Goal: Transaction & Acquisition: Purchase product/service

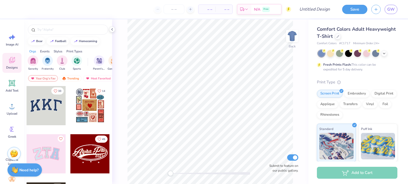
click at [20, 6] on div "– – Per Item – – Total Est. Delivery N/A Free" at bounding box center [153, 9] width 276 height 19
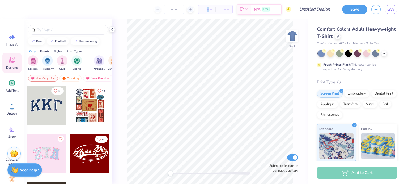
click at [20, 6] on div "– – Per Item – – Total Est. Delivery N/A Free" at bounding box center [153, 9] width 276 height 19
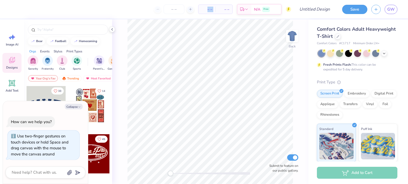
click at [165, 175] on div "Back Submit to feature on our public gallery." at bounding box center [210, 101] width 196 height 165
drag, startPoint x: 172, startPoint y: 173, endPoint x: 196, endPoint y: 173, distance: 24.2
click at [196, 173] on div "Accessibility label" at bounding box center [194, 173] width 5 height 5
click at [389, 10] on span "GW" at bounding box center [390, 9] width 7 height 6
type textarea "x"
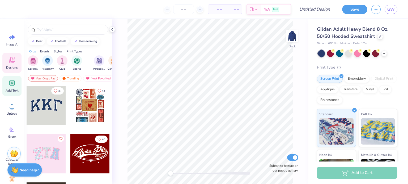
click at [8, 84] on icon at bounding box center [12, 83] width 8 height 8
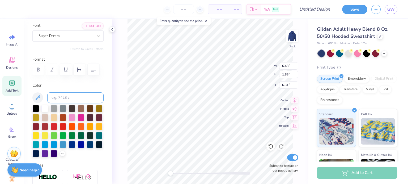
scroll to position [42, 0]
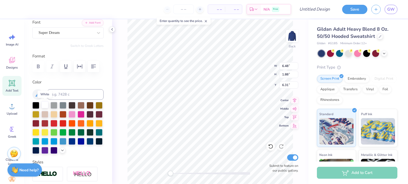
type textarea "With Love"
click at [45, 105] on div at bounding box center [44, 105] width 7 height 7
click at [44, 132] on div at bounding box center [44, 132] width 7 height 7
click at [34, 133] on div at bounding box center [35, 132] width 7 height 7
click at [35, 133] on div at bounding box center [35, 132] width 7 height 7
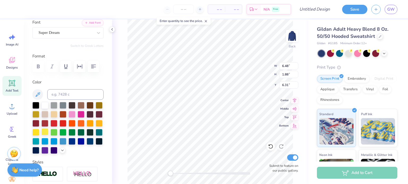
click at [43, 132] on div at bounding box center [44, 132] width 7 height 7
click at [35, 132] on div at bounding box center [35, 132] width 7 height 7
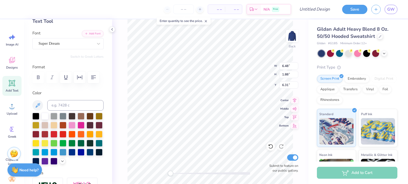
scroll to position [32, 0]
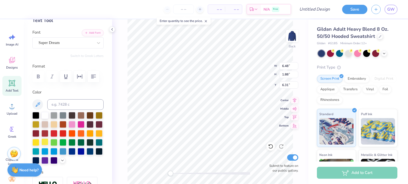
click at [44, 141] on div at bounding box center [44, 142] width 7 height 7
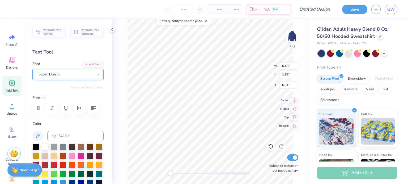
click at [65, 71] on div "Super Dream" at bounding box center [66, 74] width 56 height 8
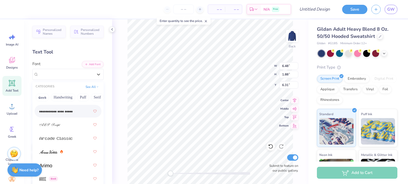
scroll to position [200, 0]
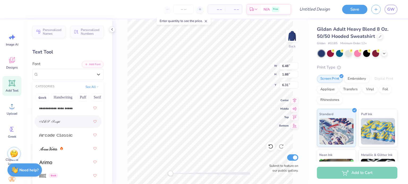
click at [72, 119] on div at bounding box center [67, 122] width 57 height 10
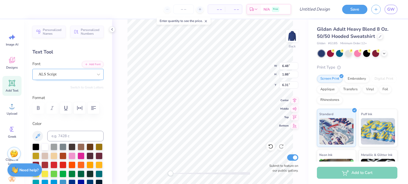
click at [52, 77] on div "ALS Script" at bounding box center [66, 74] width 56 height 8
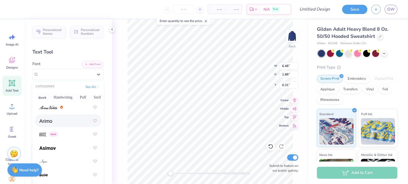
scroll to position [242, 0]
click at [50, 105] on img at bounding box center [48, 107] width 18 height 4
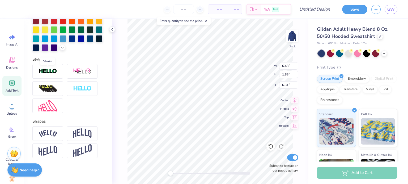
scroll to position [0, 0]
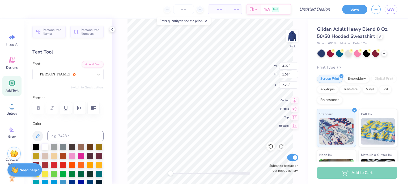
type input "4.07"
type input "1.08"
type input "7.26"
click at [70, 76] on div "Ariana Violeta" at bounding box center [66, 74] width 56 height 8
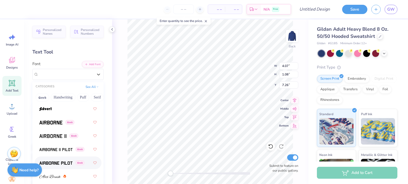
scroll to position [118, 0]
click at [65, 96] on button "Handwriting" at bounding box center [63, 97] width 25 height 8
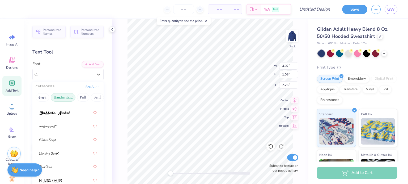
scroll to position [62, 0]
click at [72, 129] on div at bounding box center [67, 125] width 57 height 10
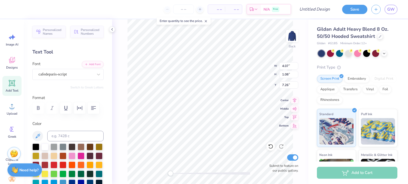
type input "3.75"
type input "1.34"
type input "5.11"
click at [66, 73] on div "cafedeparis-script" at bounding box center [66, 74] width 56 height 8
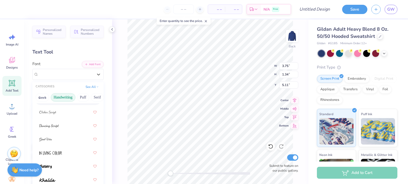
scroll to position [88, 0]
click at [55, 126] on img at bounding box center [49, 125] width 20 height 4
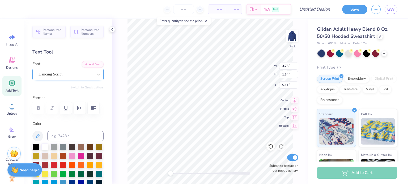
click at [74, 77] on div "Dancing Script" at bounding box center [66, 74] width 56 height 8
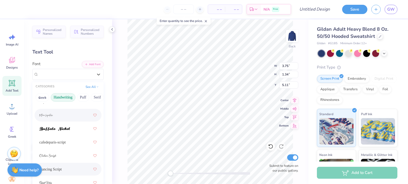
scroll to position [20, 0]
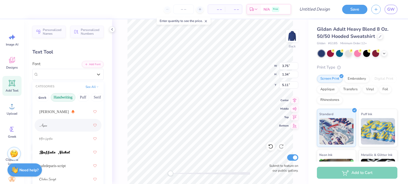
click at [57, 124] on div at bounding box center [67, 126] width 57 height 10
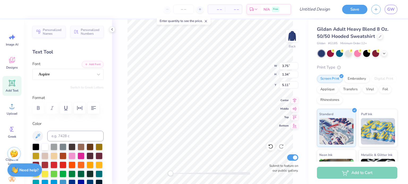
scroll to position [0, 0]
type textarea "with love"
type input "3.69"
type input "1.27"
click at [47, 75] on div "Aspire" at bounding box center [66, 74] width 56 height 8
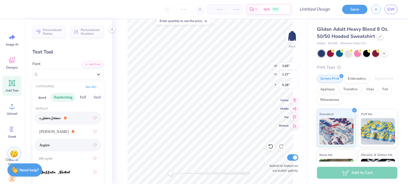
click at [96, 53] on div "Text Tool" at bounding box center [67, 52] width 71 height 7
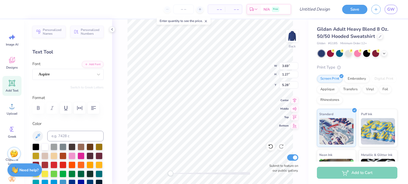
click at [13, 87] on div "Add Text" at bounding box center [11, 86] width 19 height 20
type input "6.48"
type input "1.88"
type input "6.31"
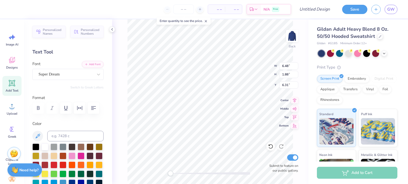
type textarea "Shemesh BBYO"
type input "11.23"
type input "1.20"
type input "5.94"
click at [46, 172] on div at bounding box center [44, 173] width 7 height 7
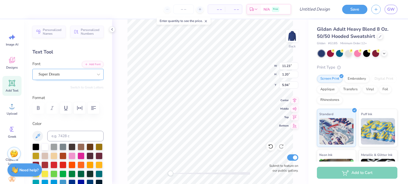
click at [61, 79] on div "Super Dream" at bounding box center [67, 74] width 71 height 11
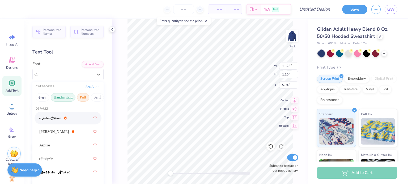
click at [79, 98] on button "Puff" at bounding box center [83, 97] width 12 height 8
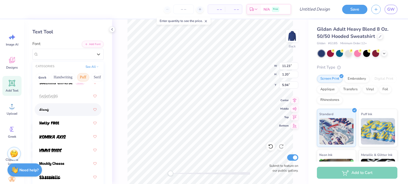
scroll to position [20, 0]
click at [64, 126] on div at bounding box center [67, 123] width 57 height 10
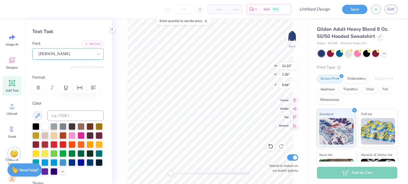
click at [50, 57] on div "Holly FREE" at bounding box center [66, 54] width 56 height 8
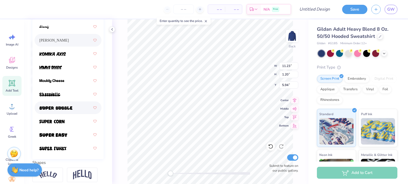
scroll to position [104, 0]
click at [67, 111] on div at bounding box center [67, 108] width 57 height 10
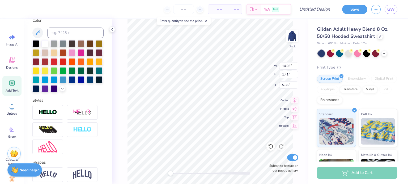
type input "14.03"
type input "1.41"
type input "5.36"
type input "9.20"
type input "0.93"
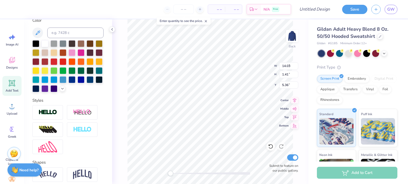
type input "5.84"
type input "3.69"
type input "1.27"
type input "3.76"
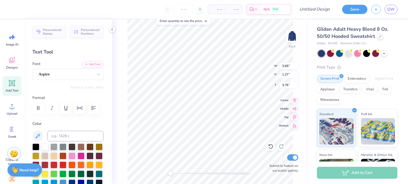
click at [39, 111] on div at bounding box center [67, 108] width 71 height 12
click at [63, 106] on icon "button" at bounding box center [66, 108] width 6 height 6
click at [63, 109] on icon "button" at bounding box center [66, 108] width 6 height 6
click at [40, 108] on div at bounding box center [67, 108] width 71 height 12
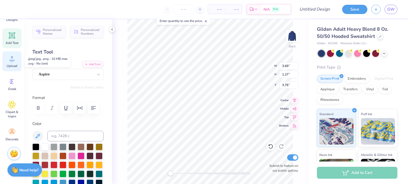
scroll to position [48, 0]
click at [11, 106] on icon at bounding box center [11, 104] width 3 height 3
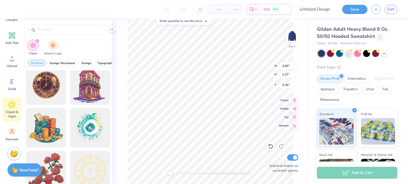
scroll to position [9, 0]
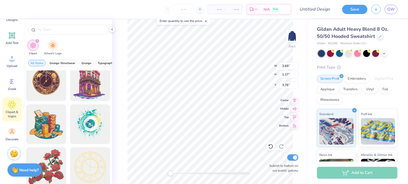
click at [118, 134] on div "Back W 3.69 3.69 " H 1.27 1.27 " Y 3.76 3.76 " Center Middle Top Bottom Submit …" at bounding box center [210, 101] width 196 height 165
click at [289, 36] on img at bounding box center [291, 35] width 21 height 21
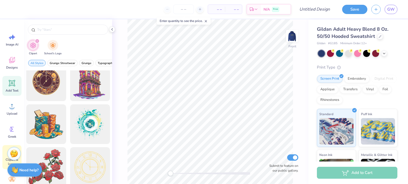
click at [12, 83] on icon at bounding box center [12, 83] width 5 height 5
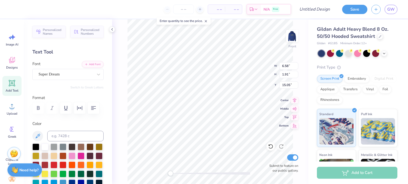
type textarea "T"
type textarea "SHEMESH BBYO"
click at [70, 76] on div "Super Dream" at bounding box center [66, 74] width 56 height 8
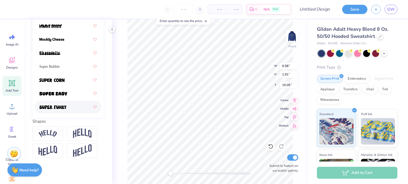
scroll to position [45, 0]
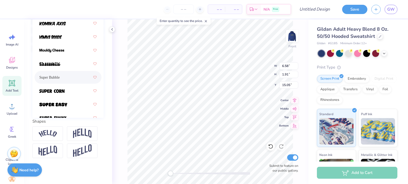
click at [58, 80] on div "Super Bubble" at bounding box center [67, 78] width 57 height 10
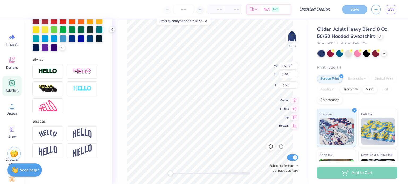
type input "13.93"
type input "1.40"
type input "7.77"
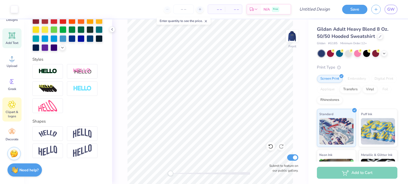
scroll to position [48, 0]
click at [11, 119] on div "Clipart & logos" at bounding box center [11, 110] width 19 height 24
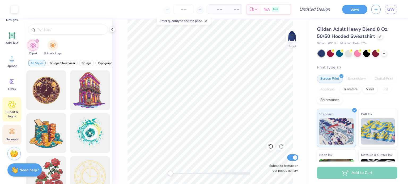
click at [14, 132] on icon at bounding box center [12, 132] width 8 height 8
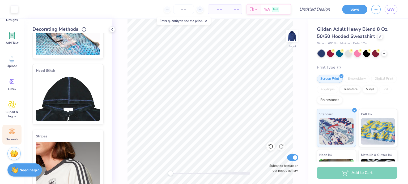
scroll to position [0, 0]
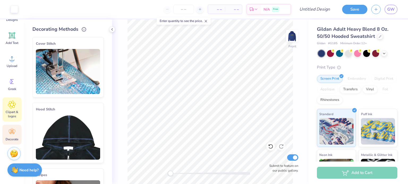
click at [8, 111] on span "Clipart & logos" at bounding box center [12, 114] width 18 height 8
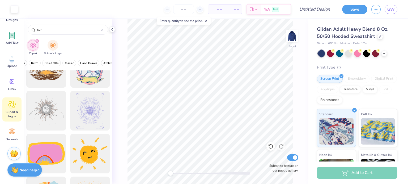
scroll to position [0, 146]
type input "sun"
click at [61, 63] on span "Classic" at bounding box center [65, 63] width 9 height 4
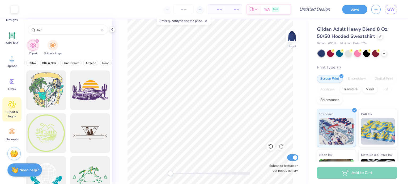
scroll to position [0, 159]
click at [52, 63] on span "80s & 90s" at bounding box center [49, 63] width 14 height 4
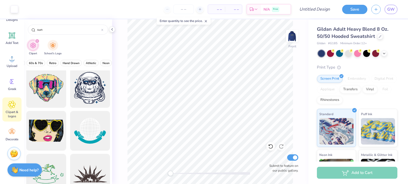
scroll to position [488, 0]
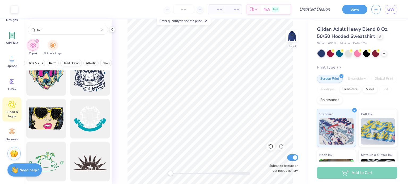
click at [68, 65] on span "Hand Drawn" at bounding box center [71, 63] width 17 height 4
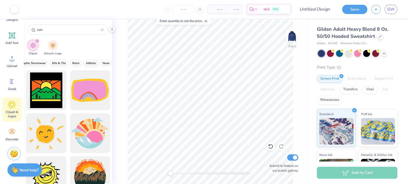
click at [87, 63] on span "Athletic" at bounding box center [91, 63] width 10 height 4
click at [102, 64] on span "Neon" at bounding box center [105, 63] width 7 height 4
click at [102, 64] on span "Retro" at bounding box center [105, 63] width 7 height 4
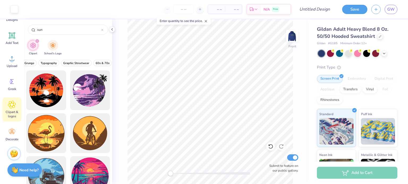
click at [102, 64] on span "60s & 70s" at bounding box center [103, 63] width 14 height 4
click at [102, 64] on span "Graphic Streetwear" at bounding box center [96, 63] width 26 height 4
click at [102, 64] on span "Typography" at bounding box center [101, 63] width 16 height 4
click at [102, 64] on span "Grunge" at bounding box center [105, 63] width 10 height 4
click at [102, 64] on span "Grunge Streetwear" at bounding box center [96, 63] width 25 height 4
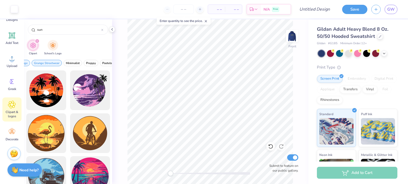
scroll to position [0, 45]
click at [56, 62] on span "Classic" at bounding box center [54, 63] width 9 height 4
click at [56, 62] on span "80s & 90s" at bounding box center [57, 63] width 14 height 4
click at [56, 62] on span "Hand Drawn" at bounding box center [58, 63] width 17 height 4
click at [56, 62] on span "Athletic" at bounding box center [55, 63] width 10 height 4
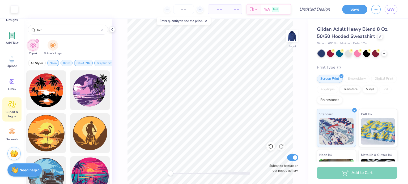
click at [56, 62] on span "Neon" at bounding box center [53, 63] width 7 height 4
click at [56, 62] on span "Retro" at bounding box center [53, 63] width 7 height 4
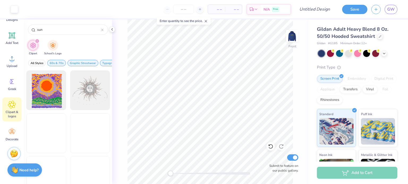
click at [56, 62] on span "60s & 70s" at bounding box center [57, 63] width 14 height 4
click at [70, 62] on span "Graphic Streetwear" at bounding box center [83, 63] width 26 height 4
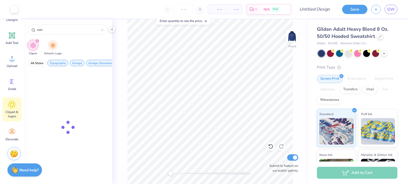
scroll to position [0, 0]
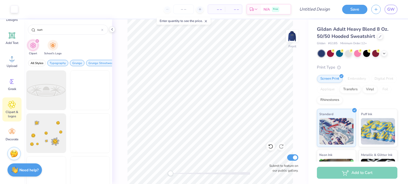
click at [56, 62] on span "Typography" at bounding box center [58, 63] width 16 height 4
click at [72, 62] on span "Grunge" at bounding box center [77, 63] width 10 height 4
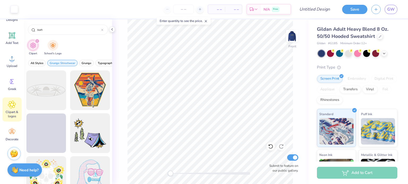
click at [56, 62] on span "Grunge Streetwear" at bounding box center [62, 63] width 25 height 4
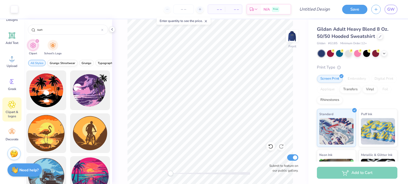
scroll to position [0, 218]
click at [66, 63] on span "Minimalist" at bounding box center [64, 63] width 14 height 4
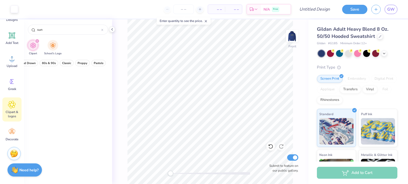
scroll to position [0, 0]
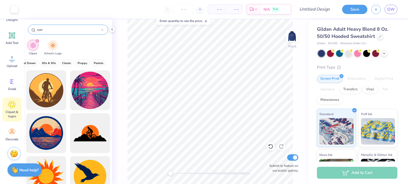
drag, startPoint x: 55, startPoint y: 28, endPoint x: 34, endPoint y: 30, distance: 20.8
click at [34, 30] on div "sun" at bounding box center [68, 30] width 80 height 10
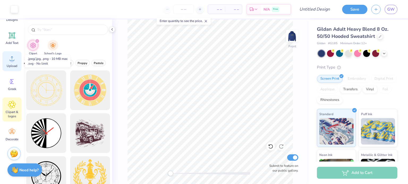
click at [16, 65] on span "Upload" at bounding box center [12, 66] width 11 height 4
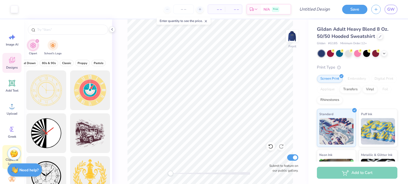
click at [14, 55] on div "Designs" at bounding box center [11, 63] width 19 height 20
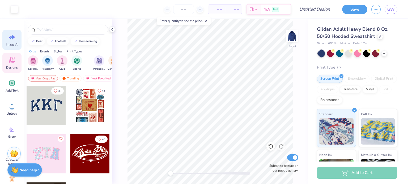
click at [10, 42] on div "Image AI" at bounding box center [11, 40] width 19 height 20
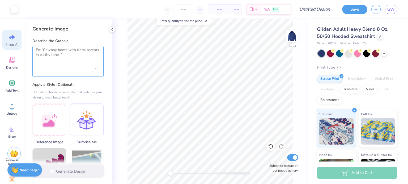
click at [58, 50] on textarea at bounding box center [68, 54] width 64 height 13
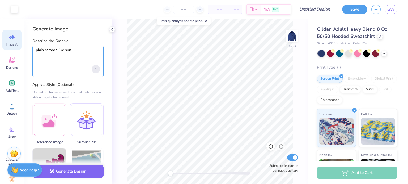
type textarea "plain cartoon like sun"
click at [95, 67] on div "Upload image" at bounding box center [96, 69] width 8 height 8
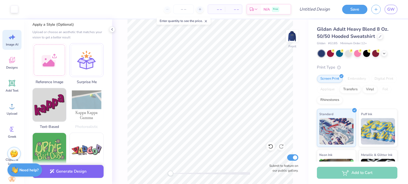
scroll to position [61, 0]
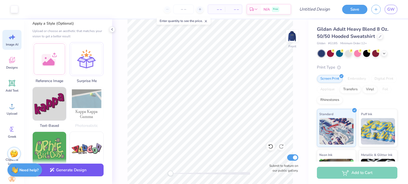
click at [69, 171] on button "Generate Design" at bounding box center [67, 170] width 71 height 13
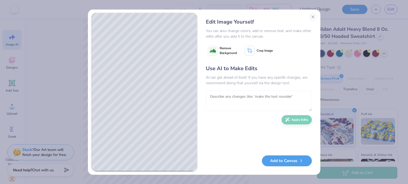
click at [223, 102] on textarea at bounding box center [259, 101] width 106 height 21
type textarea "make the rays oval"
click at [284, 120] on button "Apply Edits" at bounding box center [296, 118] width 30 height 9
click at [286, 92] on textarea "make the rays oval" at bounding box center [259, 101] width 106 height 21
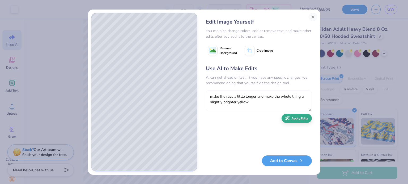
type textarea "make the rays a little longer and make the whole thing a slightly brighter yell…"
click at [292, 121] on button "Apply Edits" at bounding box center [296, 118] width 30 height 9
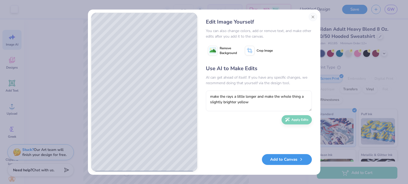
click at [275, 160] on button "Add to Canvas" at bounding box center [287, 159] width 50 height 11
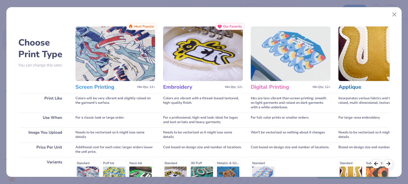
click at [101, 87] on h3 "Screen Printing" at bounding box center [105, 87] width 60 height 7
click at [107, 67] on img at bounding box center [115, 54] width 80 height 55
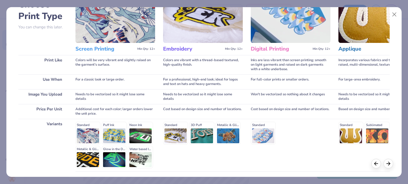
scroll to position [40, 0]
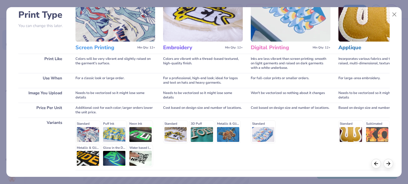
click at [86, 135] on div "Standard Puff Ink Neon Ink Metallic & Glitter Ink Glow in the Dark Ink Water ba…" at bounding box center [115, 144] width 80 height 47
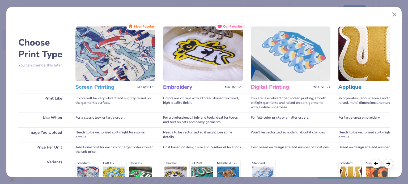
scroll to position [80, 0]
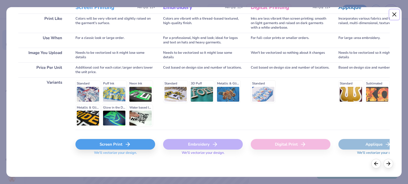
click at [394, 12] on button "Close" at bounding box center [394, 15] width 10 height 10
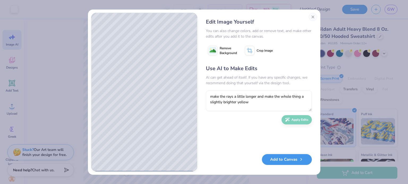
click at [294, 161] on button "Add to Canvas" at bounding box center [287, 159] width 50 height 11
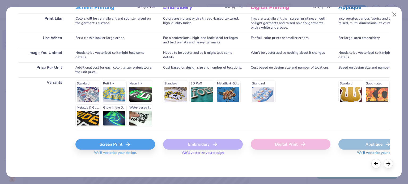
click at [93, 146] on div "Screen Print" at bounding box center [115, 144] width 80 height 11
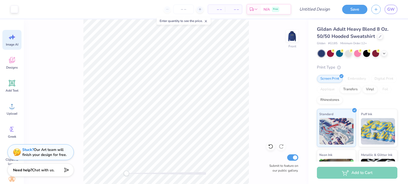
scroll to position [0, 0]
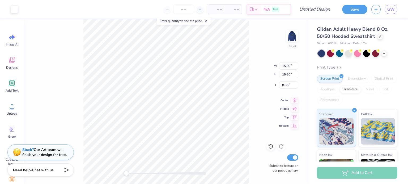
type input "13.93"
type input "1.40"
type input "6.00"
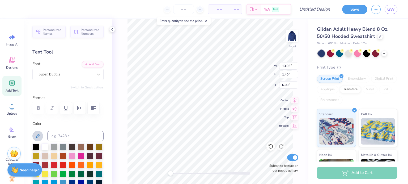
click at [37, 136] on icon at bounding box center [38, 136] width 6 height 6
type input "8.95"
type input "9.13"
type input "14.52"
type input "10.32"
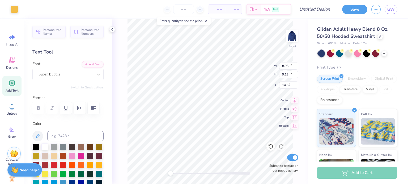
type input "10.52"
type input "8.16"
click at [292, 38] on img at bounding box center [291, 35] width 21 height 21
click at [292, 38] on img at bounding box center [292, 36] width 11 height 11
click at [292, 36] on img at bounding box center [291, 35] width 21 height 21
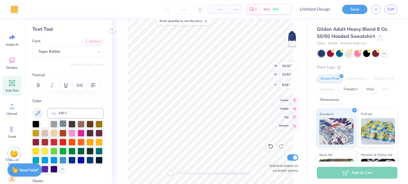
scroll to position [23, 0]
click at [45, 152] on div at bounding box center [44, 151] width 7 height 7
click at [43, 153] on div at bounding box center [44, 151] width 7 height 7
click at [13, 12] on div at bounding box center [14, 8] width 7 height 7
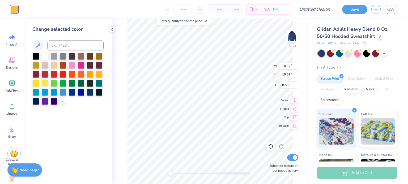
click at [45, 81] on div at bounding box center [44, 83] width 7 height 7
click at [120, 93] on div "Front W 10.32 10.32 " H 10.52 10.52 " Y 8.55 8.55 " Center Middle Top Bottom Su…" at bounding box center [210, 101] width 196 height 165
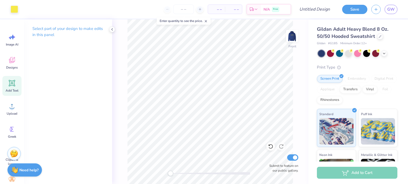
click at [10, 80] on icon at bounding box center [12, 83] width 8 height 8
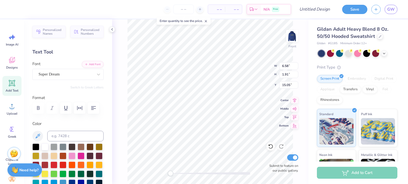
scroll to position [0, 0]
type textarea "'25-'26"
type input "8.26"
type input "12.57"
type input "5.09"
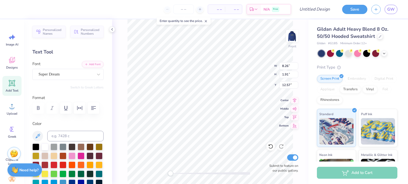
type input "1.18"
type input "13.30"
type input "4.56"
type input "1.06"
type input "13.35"
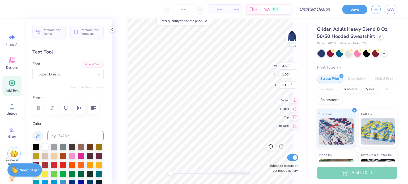
type input "4.42"
type input "1.02"
type input "13.38"
type input "10.32"
type input "10.52"
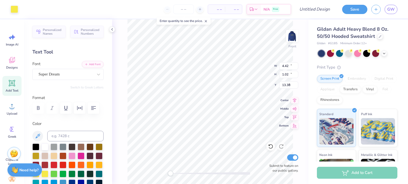
type input "8.55"
type input "4.42"
type input "1.02"
type input "13.38"
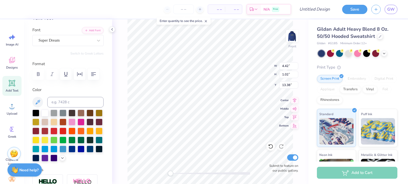
scroll to position [41, 0]
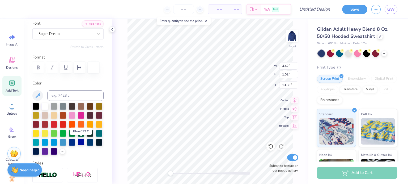
click at [80, 141] on div at bounding box center [81, 142] width 7 height 7
click at [72, 143] on div at bounding box center [71, 142] width 7 height 7
click at [37, 96] on icon at bounding box center [38, 96] width 6 height 6
click at [125, 139] on div "Front W 4.42 4.42 " H 1.02 1.02 " Y 13.38 13.38 " Center Middle Top Bottom Subm…" at bounding box center [210, 101] width 196 height 165
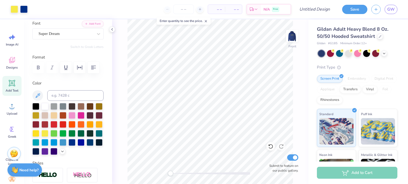
click at [11, 81] on icon at bounding box center [12, 83] width 5 height 5
type textarea "first"
click at [63, 35] on div "Super Dream" at bounding box center [66, 34] width 56 height 8
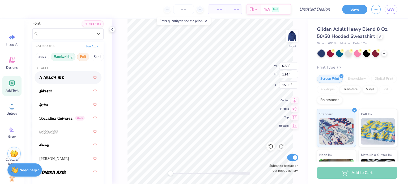
click at [55, 58] on button "Handwriting" at bounding box center [63, 57] width 25 height 8
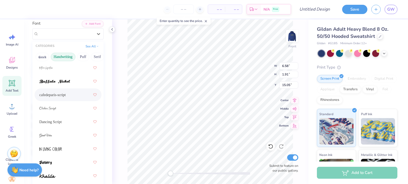
scroll to position [55, 0]
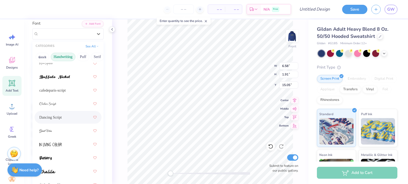
click at [71, 119] on div "Dancing Script" at bounding box center [67, 118] width 57 height 10
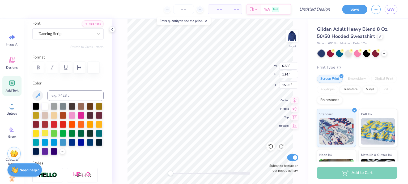
click at [46, 130] on div at bounding box center [44, 133] width 7 height 7
type input "4.45"
type input "2.72"
type input "11.19"
type input "2.91"
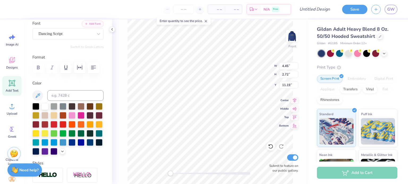
type input "1.78"
type input "10.83"
type textarea "board"
type input "2.91"
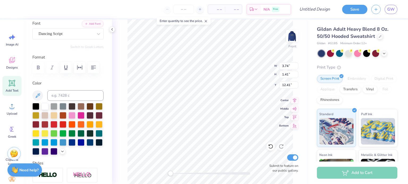
type input "1.78"
type input "10.83"
type input "3.74"
type input "1.41"
type input "13.01"
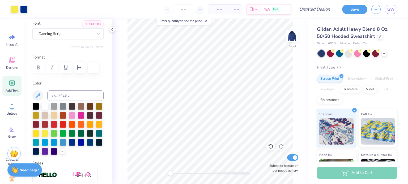
click at [374, 170] on div "Add to Cart" at bounding box center [357, 173] width 80 height 12
click at [346, 11] on button "Save" at bounding box center [354, 8] width 25 height 9
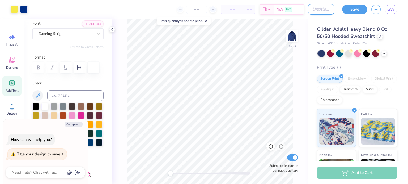
click at [310, 9] on input "Design Title" at bounding box center [321, 9] width 26 height 11
type textarea "x"
click at [310, 9] on input "Design Title" at bounding box center [321, 9] width 26 height 11
type input "S"
type textarea "x"
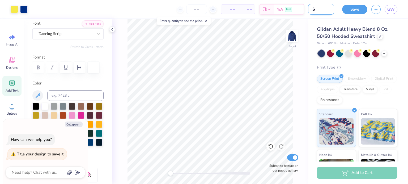
type input "Sh"
type textarea "x"
type input "She"
type textarea "x"
type input "Shem"
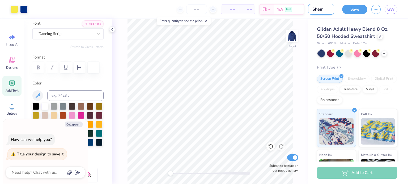
type textarea "x"
type input "Sheme"
type textarea "x"
type input "Shemes"
type textarea "x"
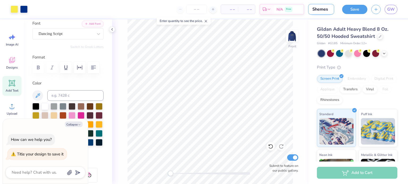
type input "Shemesh"
type textarea "x"
type input "Shemesh"
type textarea "x"
type input "Shemesh B"
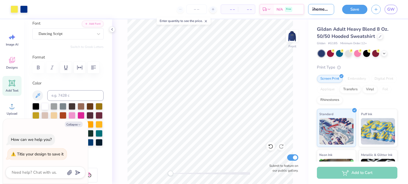
type textarea "x"
type input "Shemesh Bo"
type textarea "x"
type input "Shemesh Boa"
type textarea "x"
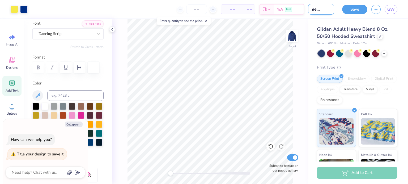
type input "Shemesh Boar"
type textarea "x"
type input "Shemesh Board"
type textarea "x"
type input "Shemesh Board"
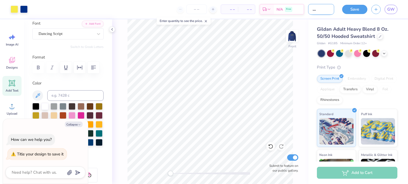
type textarea "x"
type input "Shemesh Board M"
type textarea "x"
type input "Shemesh Board Me"
type textarea "x"
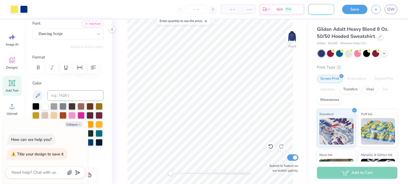
type input "Shemesh Board Mer"
type textarea "x"
type input "Shemesh Board Merc"
type textarea "x"
type input "Shemesh Board Merch"
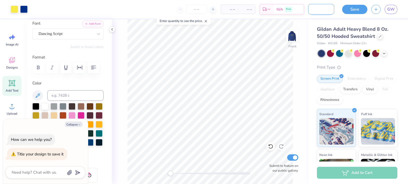
type textarea "x"
type input "Shemesh Board Merch"
click at [359, 9] on button "Save" at bounding box center [354, 8] width 25 height 9
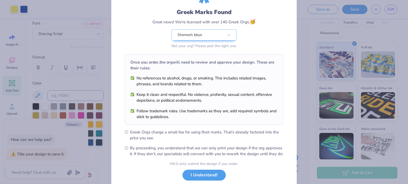
scroll to position [30, 0]
click at [226, 36] on icon at bounding box center [228, 35] width 5 height 5
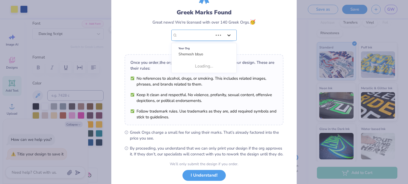
scroll to position [0, 0]
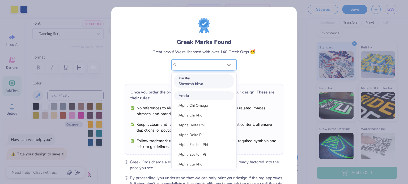
click at [206, 80] on div "Your Org" at bounding box center [203, 78] width 51 height 6
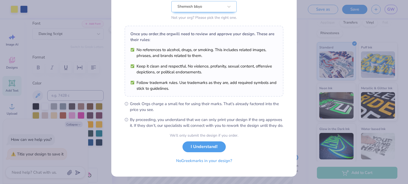
scroll to position [63, 0]
click at [202, 145] on button "I Understand!" at bounding box center [203, 145] width 43 height 11
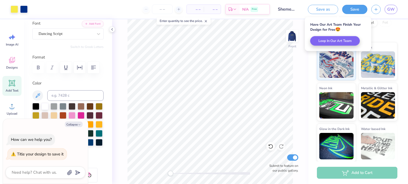
scroll to position [0, 0]
type textarea "x"
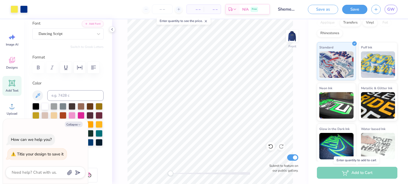
click at [351, 171] on div "Add to Cart" at bounding box center [357, 173] width 80 height 12
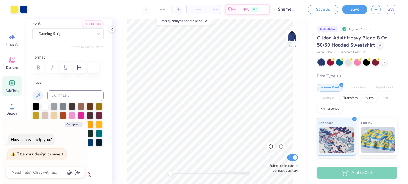
click at [354, 50] on span "Minimum Order: 12 +" at bounding box center [353, 52] width 27 height 5
click at [392, 10] on span "GW" at bounding box center [390, 9] width 7 height 6
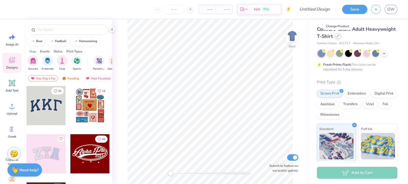
click at [336, 36] on div at bounding box center [338, 36] width 6 height 6
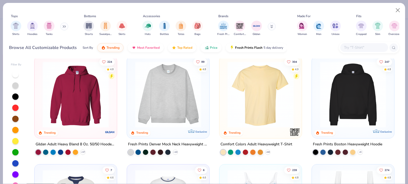
scroll to position [4, 0]
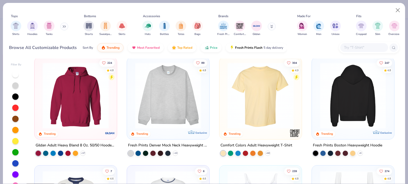
click at [317, 94] on img at bounding box center [281, 96] width 72 height 66
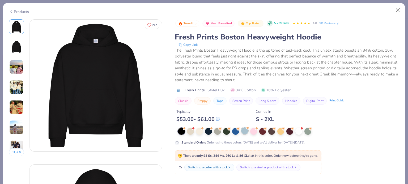
click at [242, 131] on div at bounding box center [244, 131] width 7 height 7
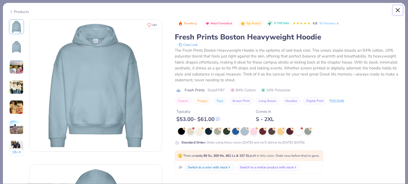
click at [398, 7] on button "Close" at bounding box center [398, 10] width 10 height 10
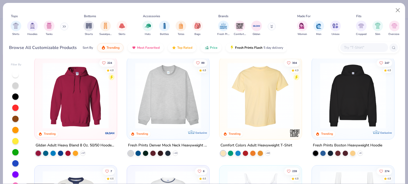
click at [94, 118] on img at bounding box center [76, 96] width 72 height 66
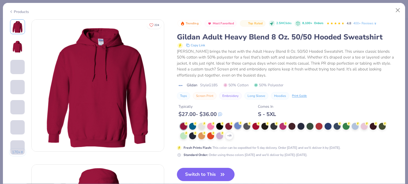
click at [239, 126] on div at bounding box center [237, 126] width 7 height 7
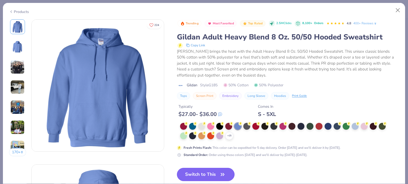
click at [202, 172] on button "Switch to This" at bounding box center [206, 174] width 58 height 13
click at [220, 175] on icon "button" at bounding box center [222, 174] width 7 height 7
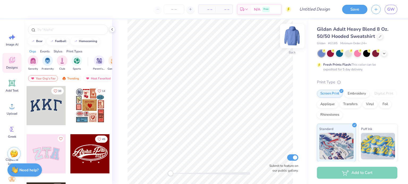
click at [290, 40] on img at bounding box center [291, 35] width 21 height 21
click at [6, 39] on div "Image AI" at bounding box center [11, 40] width 19 height 20
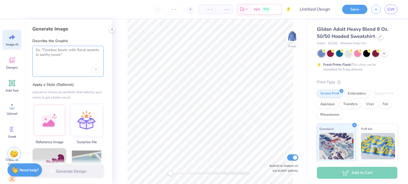
click at [62, 58] on textarea at bounding box center [68, 54] width 64 height 13
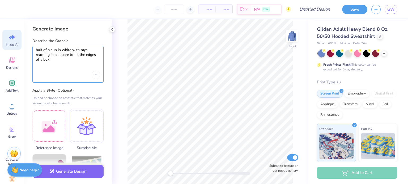
type textarea "half of a sun in white with rays reaching in a square to hit the edges of a box"
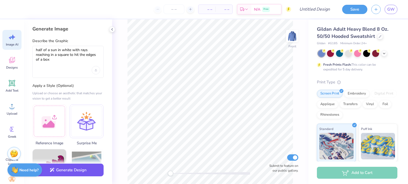
click at [79, 172] on button "Generate Design" at bounding box center [67, 170] width 71 height 13
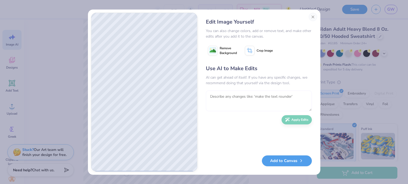
click at [260, 104] on textarea at bounding box center [259, 101] width 106 height 21
type textarea "c"
type textarea "only the top half of one sun"
click at [301, 123] on button "Apply Edits" at bounding box center [296, 118] width 30 height 9
